Goal: Navigation & Orientation: Find specific page/section

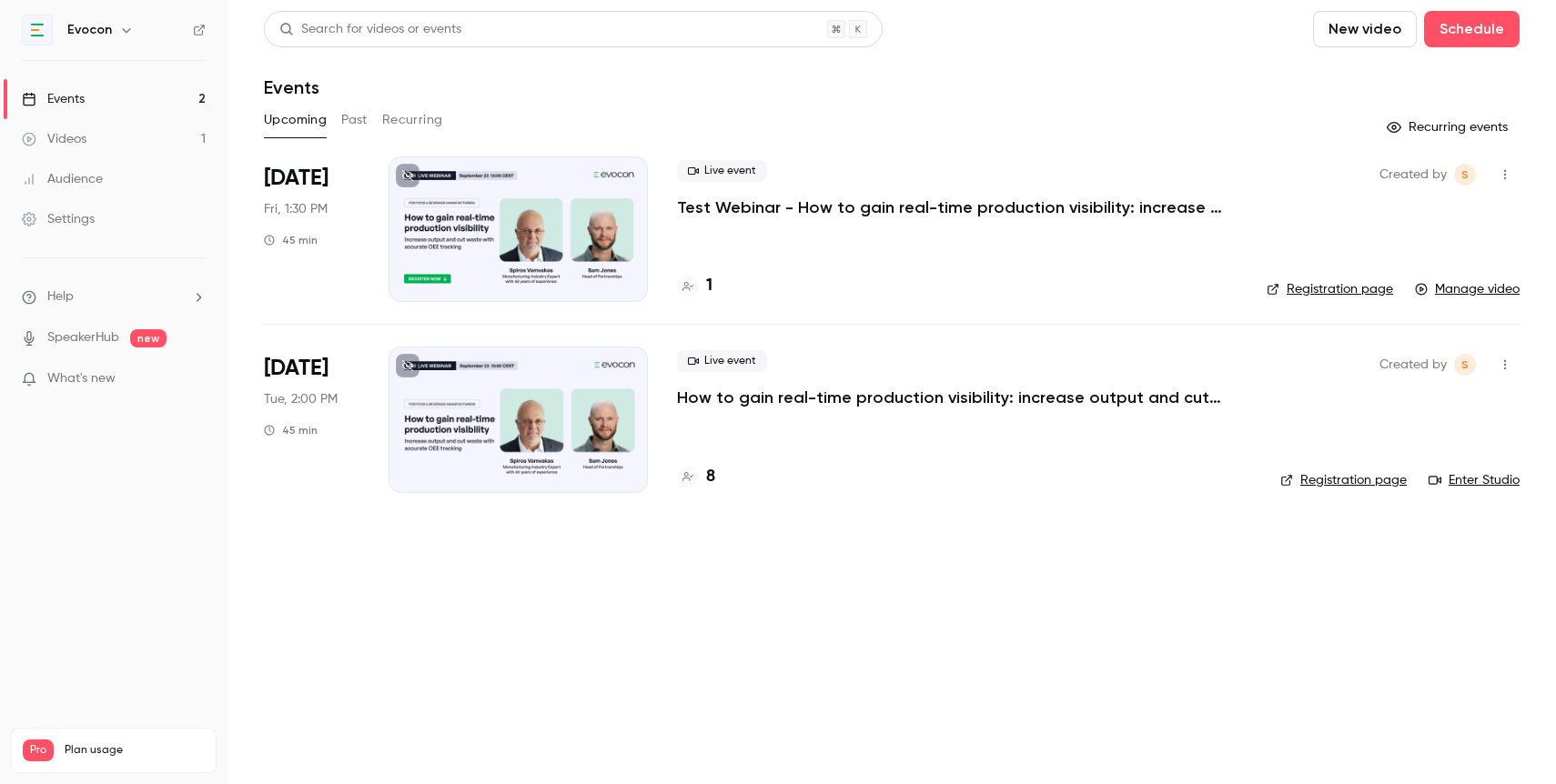
click at [1330, 469] on div "Created by S Registration page Enter Studio" at bounding box center [1400, 419] width 239 height 146
click at [1329, 478] on link "Registration page" at bounding box center [1343, 480] width 127 height 18
